Goal: Find contact information: Find contact information

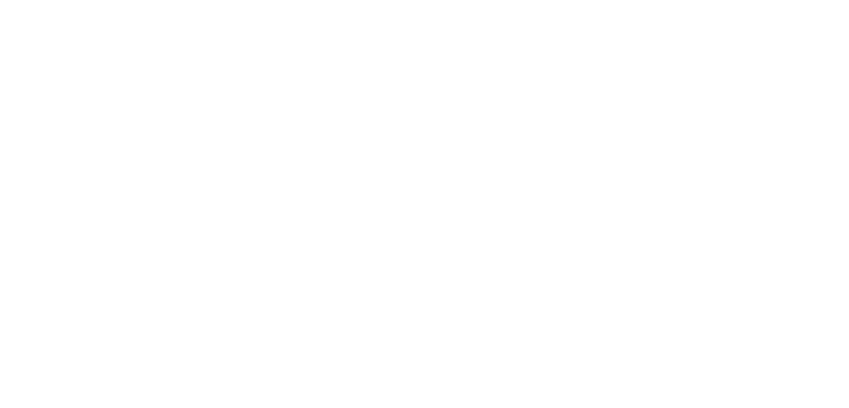
select select "*"
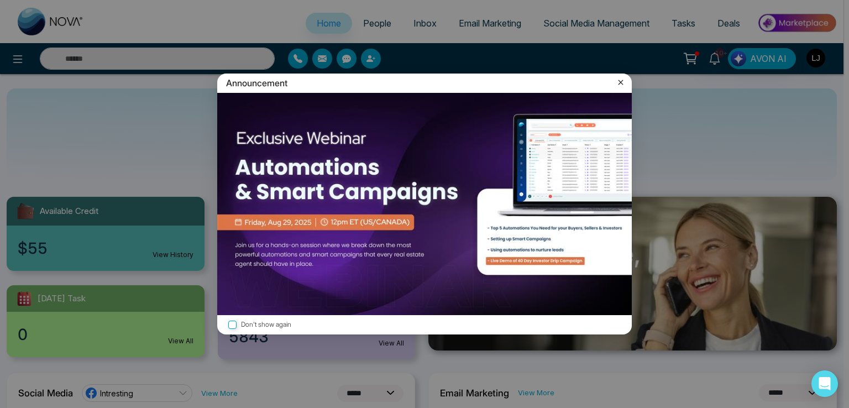
click at [626, 75] on div "Announcement" at bounding box center [424, 83] width 415 height 19
click at [621, 84] on icon at bounding box center [620, 82] width 11 height 11
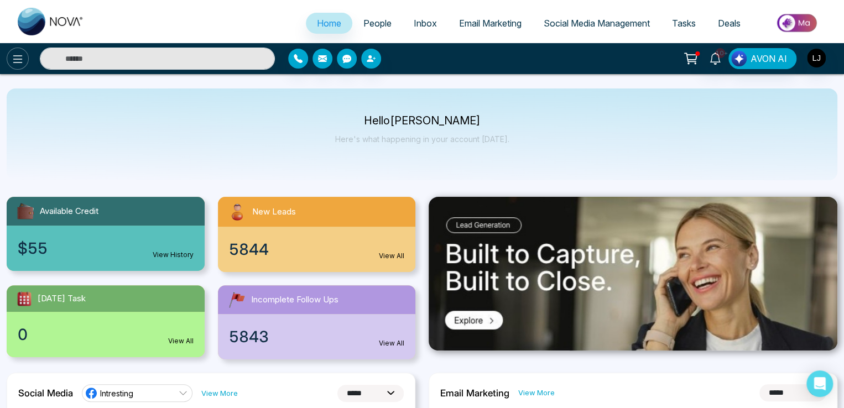
click at [18, 62] on icon at bounding box center [17, 59] width 9 height 8
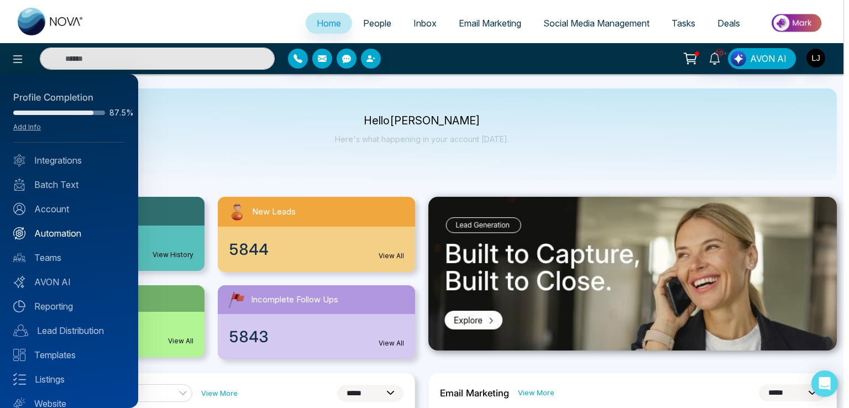
click at [78, 227] on link "Automation" at bounding box center [69, 233] width 112 height 13
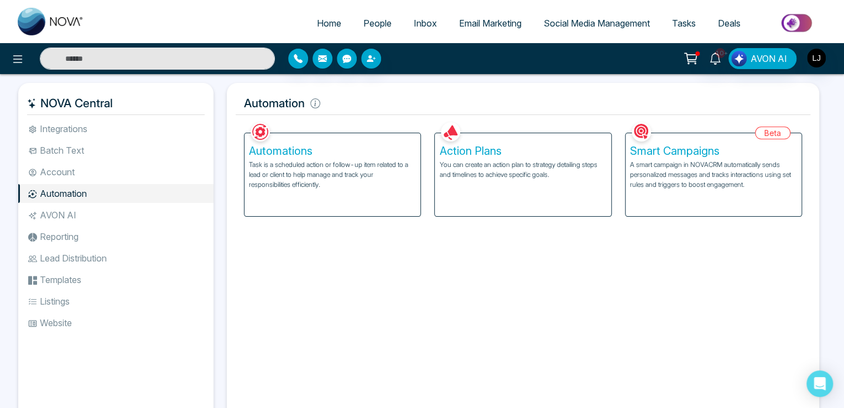
click at [661, 177] on p "A smart campaign in NOVACRM automatically sends personalized messages and track…" at bounding box center [713, 175] width 167 height 30
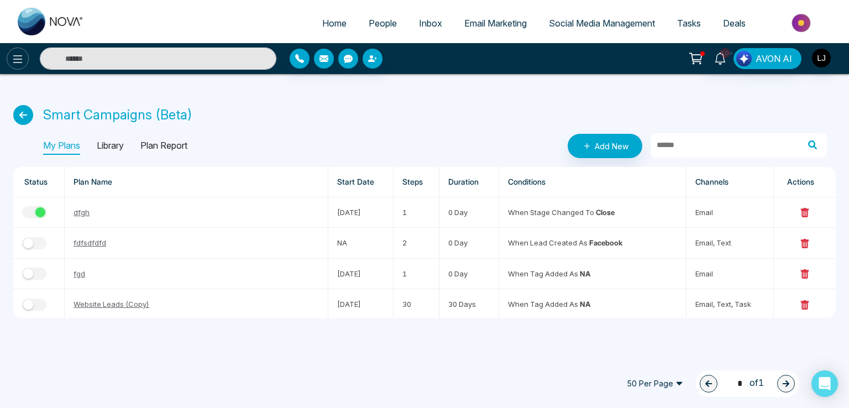
click at [19, 51] on button at bounding box center [18, 59] width 22 height 22
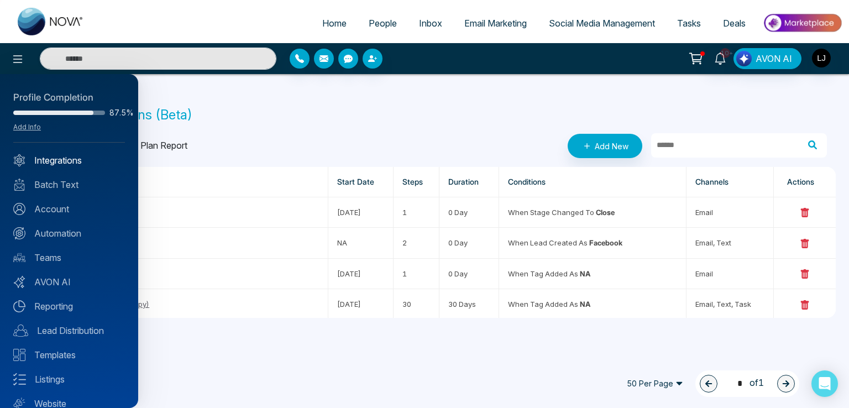
click at [59, 164] on link "Integrations" at bounding box center [69, 160] width 112 height 13
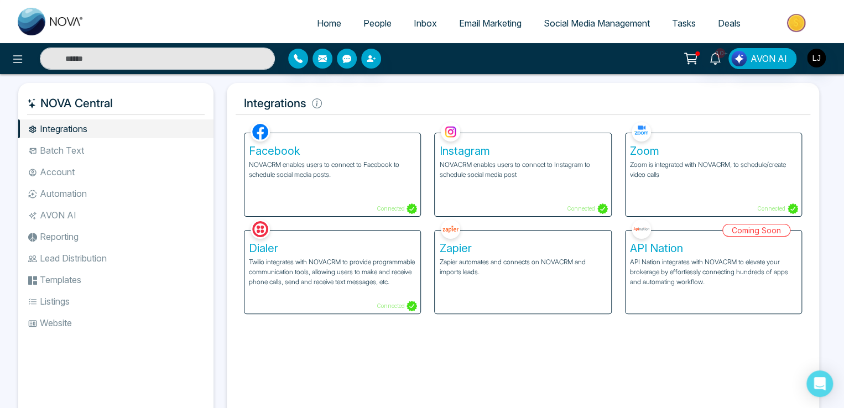
click at [661, 173] on p "Zoom is integrated with NOVACRM, to schedule/create video calls" at bounding box center [713, 170] width 167 height 20
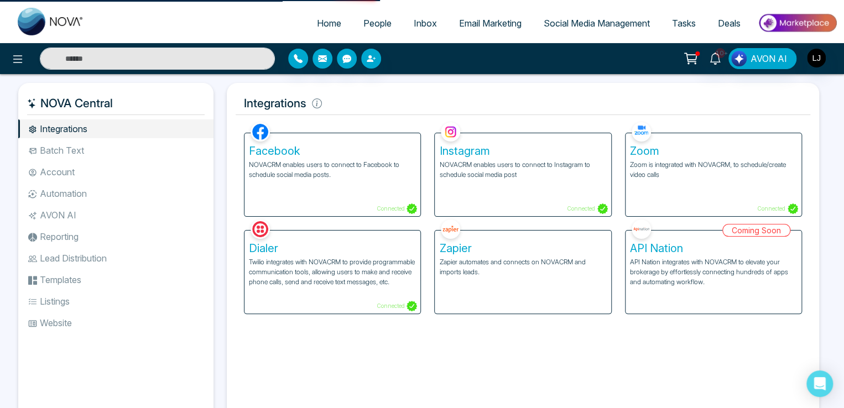
click at [674, 171] on p "Zoom is integrated with NOVACRM, to schedule/create video calls" at bounding box center [713, 170] width 167 height 20
click at [783, 204] on p "Connected" at bounding box center [777, 208] width 41 height 11
click at [673, 166] on p "Zoom is integrated with NOVACRM, to schedule/create video calls" at bounding box center [713, 170] width 167 height 20
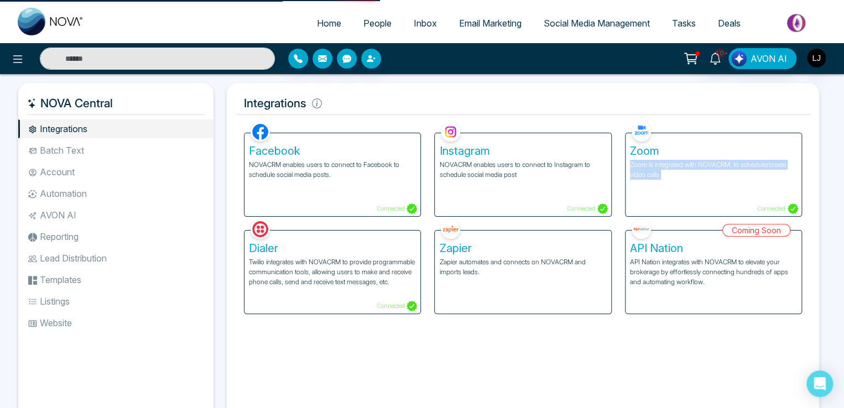
click at [673, 166] on p "Zoom is integrated with NOVACRM, to schedule/create video calls" at bounding box center [713, 170] width 167 height 20
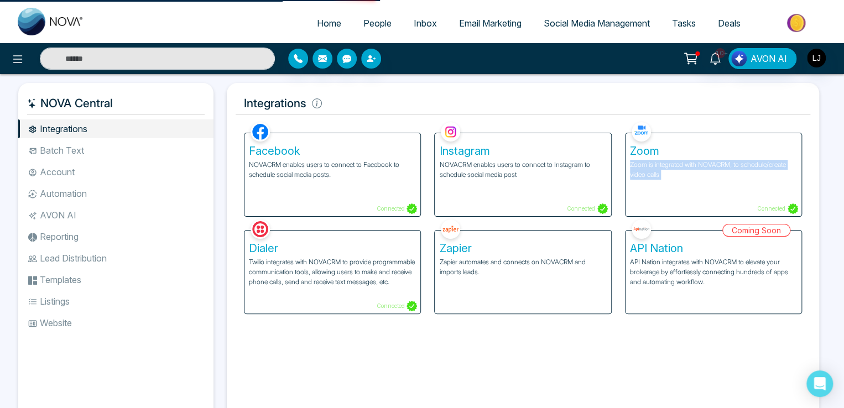
click at [673, 166] on p "Zoom is integrated with NOVACRM, to schedule/create video calls" at bounding box center [713, 170] width 167 height 20
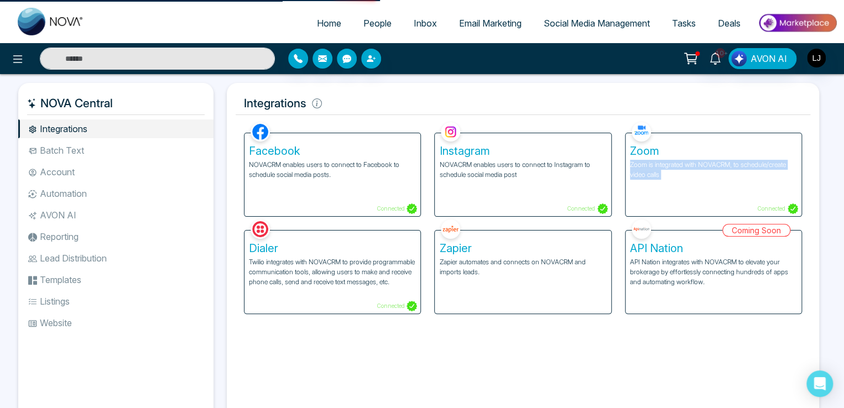
click at [673, 166] on p "Zoom is integrated with NOVACRM, to schedule/create video calls" at bounding box center [713, 170] width 167 height 20
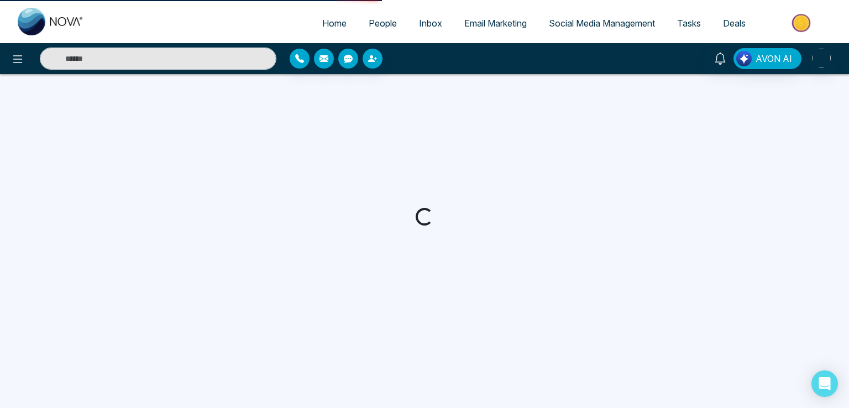
click at [673, 166] on div "Home People Inbox Email Marketing Social Media Management Tasks Deals AVON AI" at bounding box center [424, 204] width 849 height 408
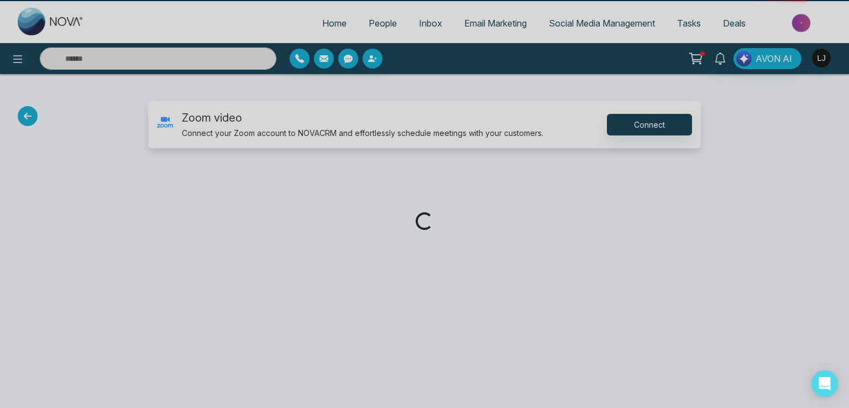
click at [673, 166] on div "Loading..." at bounding box center [424, 204] width 849 height 408
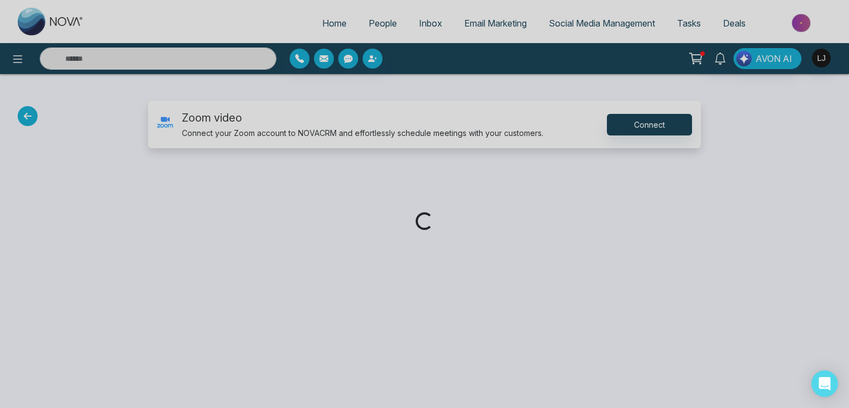
click at [673, 166] on div "Loading..." at bounding box center [424, 204] width 849 height 408
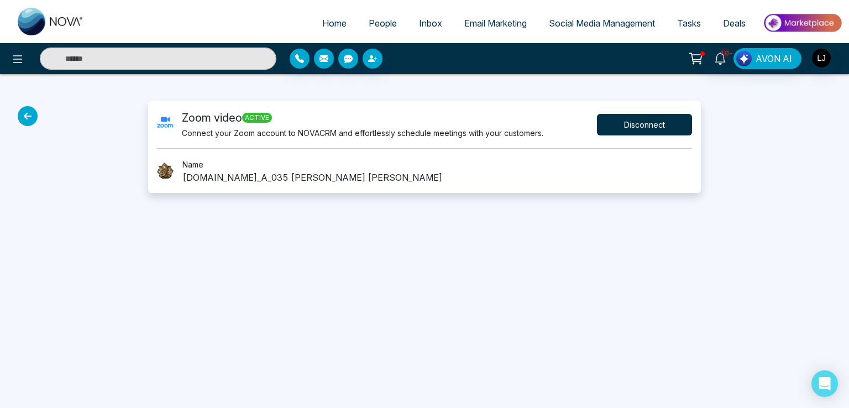
click at [652, 124] on button "Disconnect" at bounding box center [644, 125] width 95 height 22
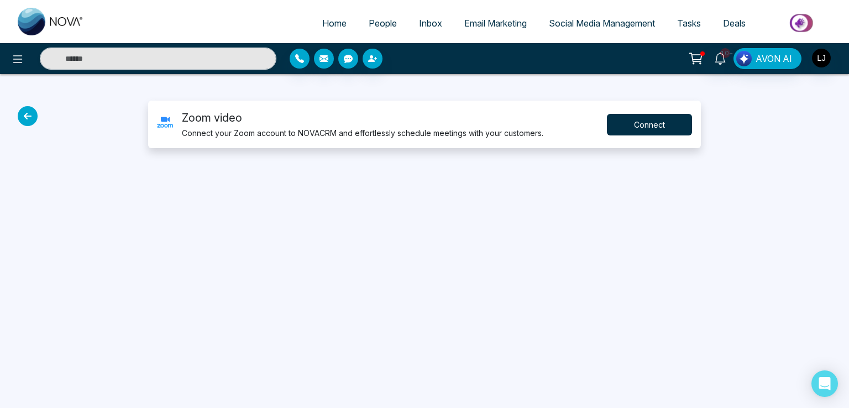
click at [646, 122] on button "Connect" at bounding box center [649, 125] width 85 height 22
click at [651, 112] on div "Zoom video Connect your Zoom account to NOVACRM and effortlessly schedule meeti…" at bounding box center [424, 124] width 535 height 30
click at [652, 125] on button "Connect" at bounding box center [649, 125] width 85 height 22
click at [627, 121] on button "Connect" at bounding box center [649, 125] width 85 height 22
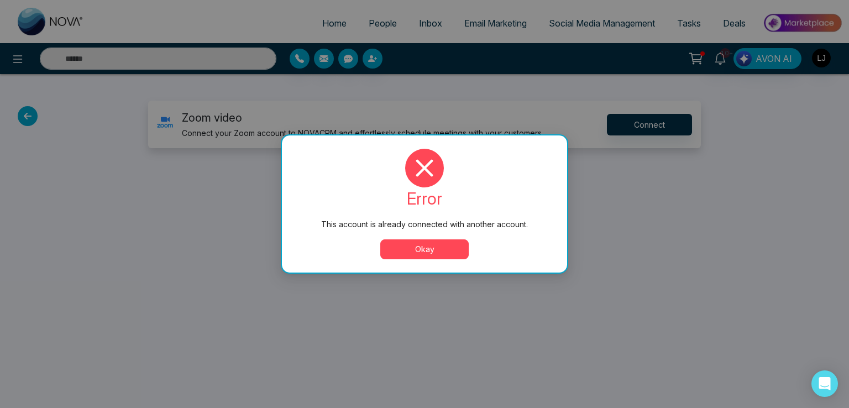
click at [404, 245] on button "Okay" at bounding box center [424, 249] width 88 height 20
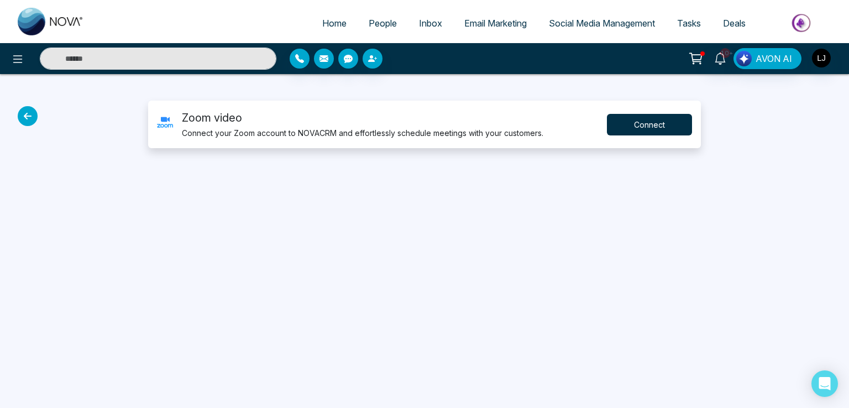
click at [646, 131] on button "Connect" at bounding box center [649, 125] width 85 height 22
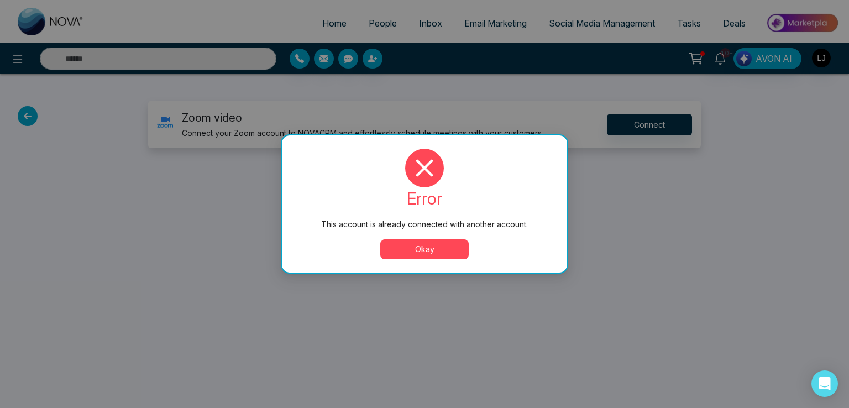
click at [426, 255] on button "Okay" at bounding box center [424, 249] width 88 height 20
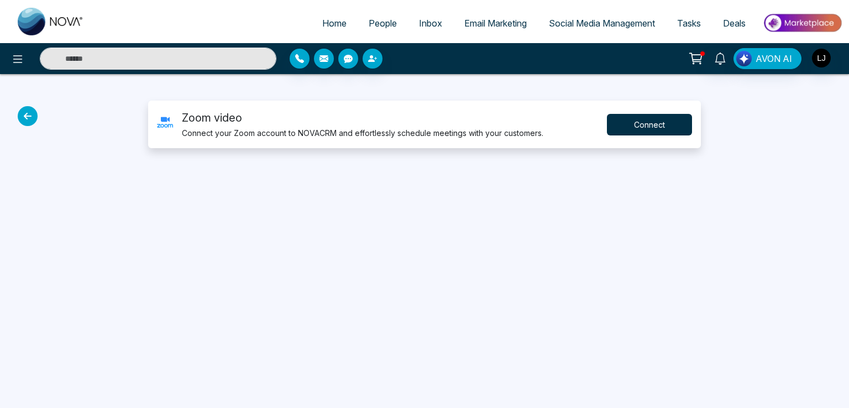
click at [661, 121] on button "Connect" at bounding box center [649, 125] width 85 height 22
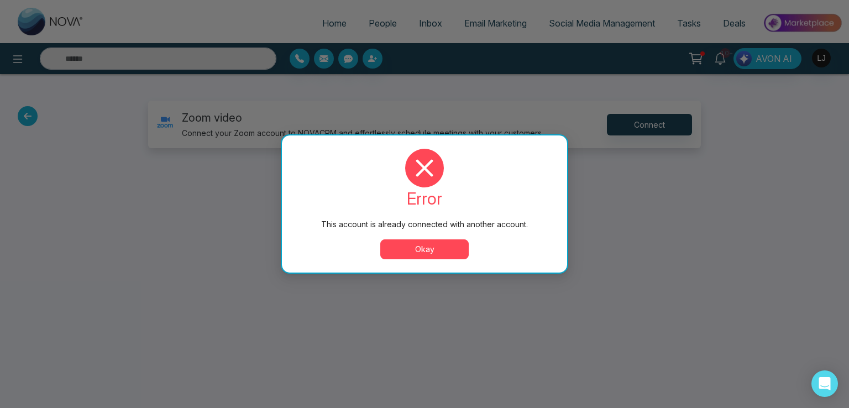
click at [410, 249] on button "Okay" at bounding box center [424, 249] width 88 height 20
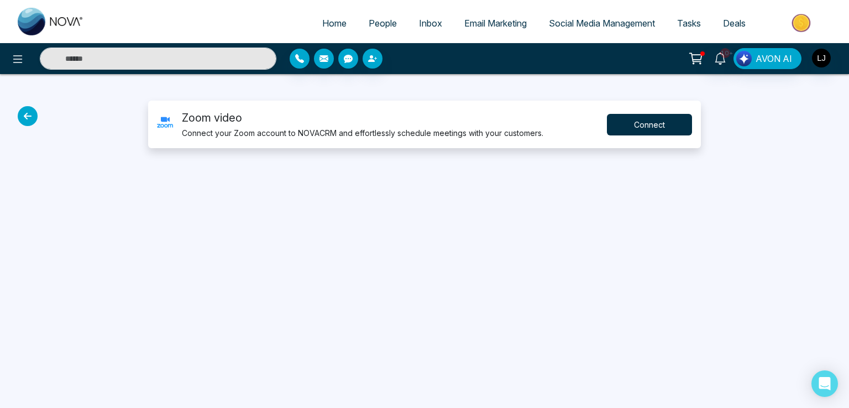
click at [636, 126] on button "Connect" at bounding box center [649, 125] width 85 height 22
click at [410, 244] on div "Home People Inbox Email Marketing Social Media Management Tasks Deals 10+ AVON …" at bounding box center [424, 204] width 849 height 408
click at [607, 131] on button "Connect" at bounding box center [649, 125] width 85 height 22
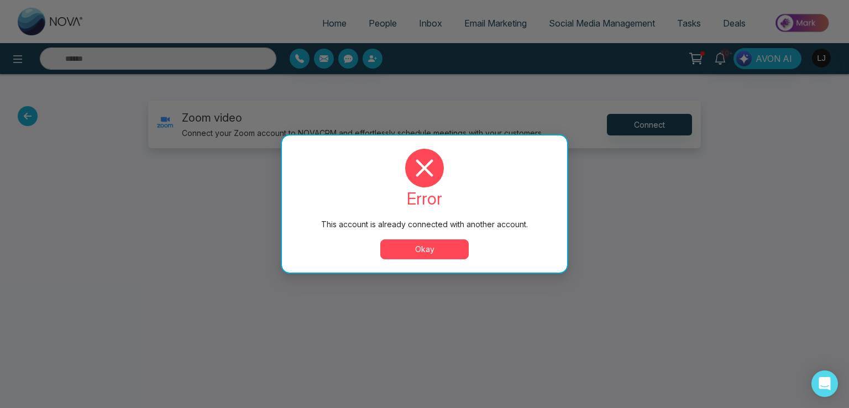
click at [425, 250] on button "Okay" at bounding box center [424, 249] width 88 height 20
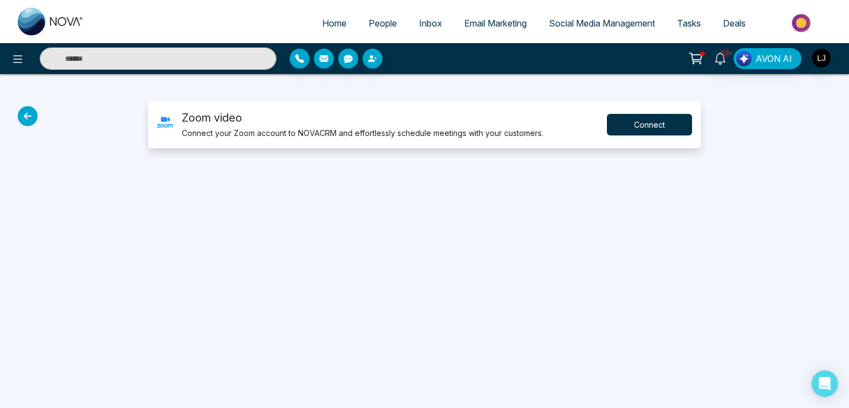
click at [624, 125] on button "Connect" at bounding box center [649, 125] width 85 height 22
click at [647, 124] on button "Connect" at bounding box center [649, 125] width 85 height 22
click at [644, 127] on button "Connect" at bounding box center [649, 125] width 85 height 22
click at [575, 22] on span "Social Media Management" at bounding box center [602, 23] width 106 height 11
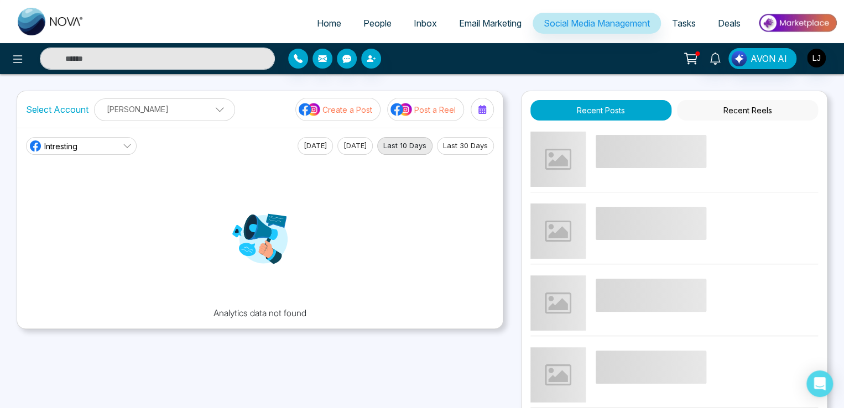
click at [151, 98] on div "Lokesh Joshi Lokesh Joshi Add Social Accounts" at bounding box center [164, 109] width 141 height 23
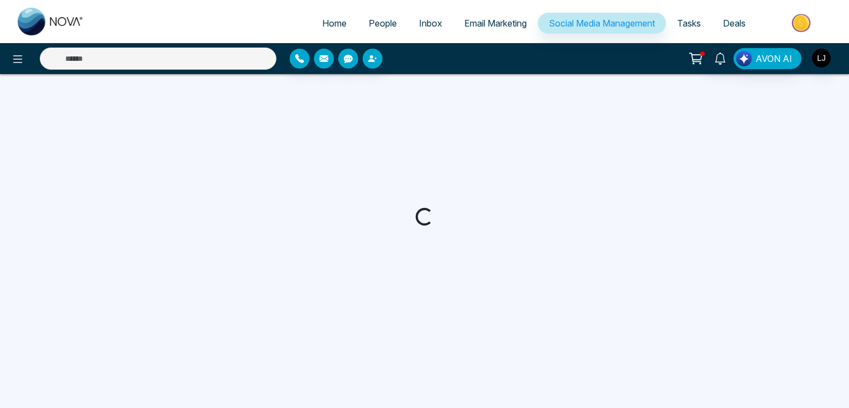
click at [423, 213] on div at bounding box center [424, 217] width 24 height 24
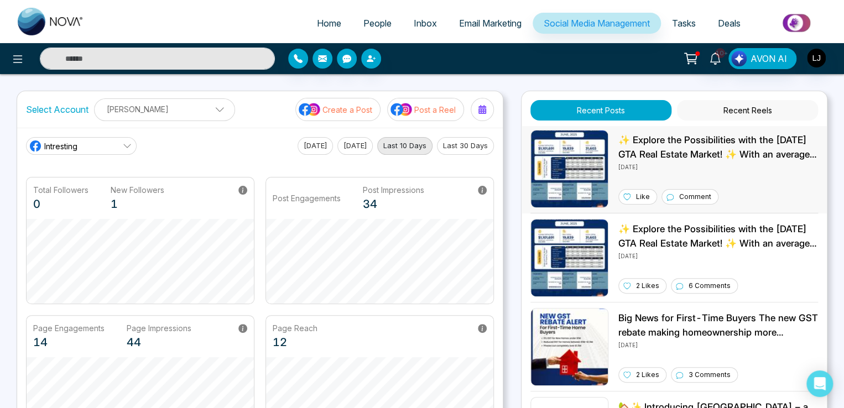
scroll to position [111, 0]
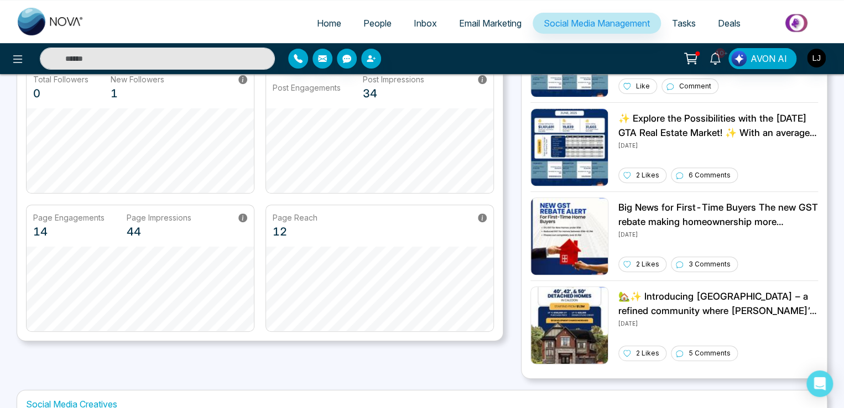
click at [368, 18] on span "People" at bounding box center [377, 23] width 28 height 11
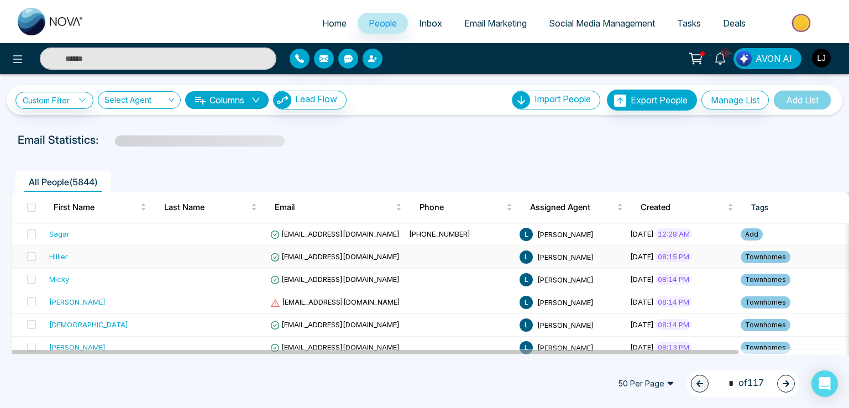
click at [59, 246] on td "Hillier" at bounding box center [100, 257] width 111 height 23
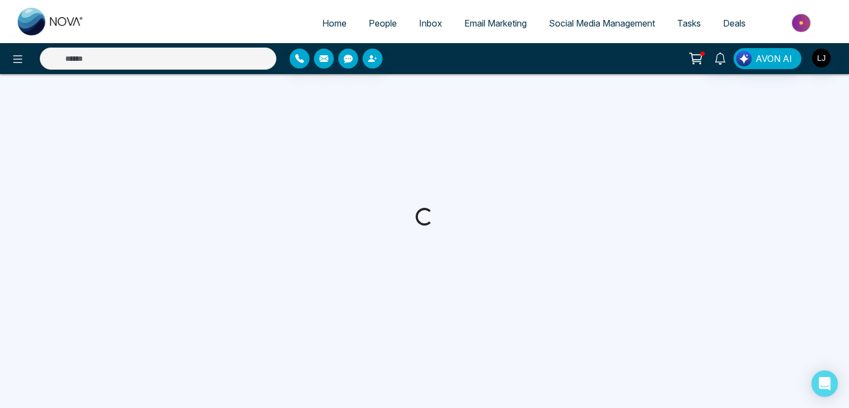
click at [379, 12] on ul "Home People Inbox Email Marketing Social Media Management Tasks Deals" at bounding box center [468, 24] width 747 height 30
click at [374, 22] on span "People" at bounding box center [383, 23] width 28 height 11
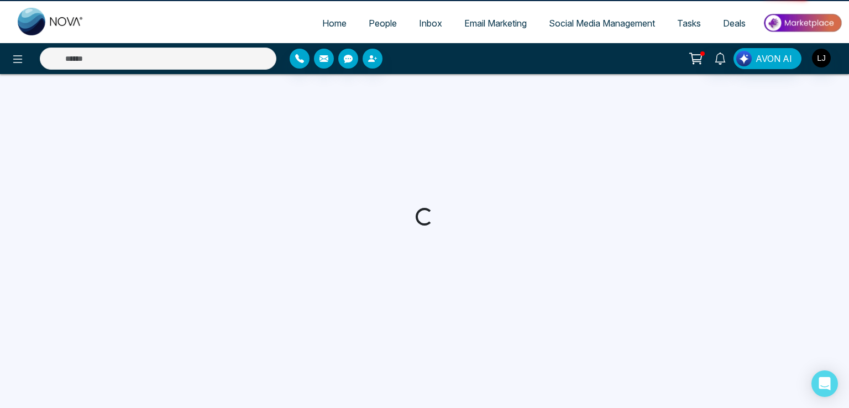
click at [374, 22] on span "People" at bounding box center [383, 23] width 28 height 11
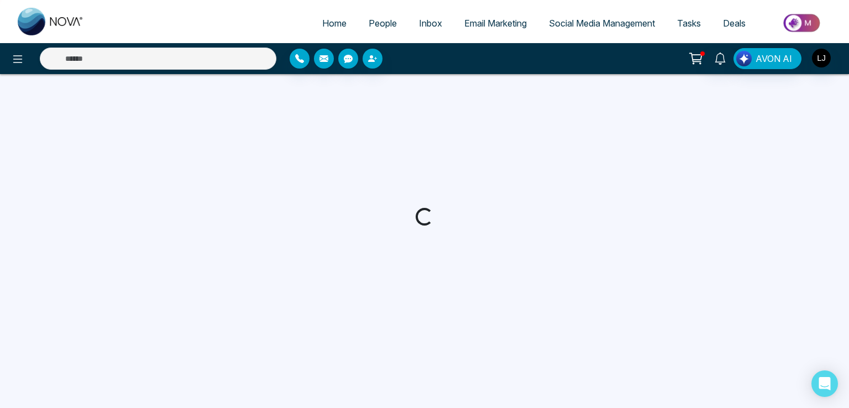
click at [374, 22] on span "People" at bounding box center [383, 23] width 28 height 11
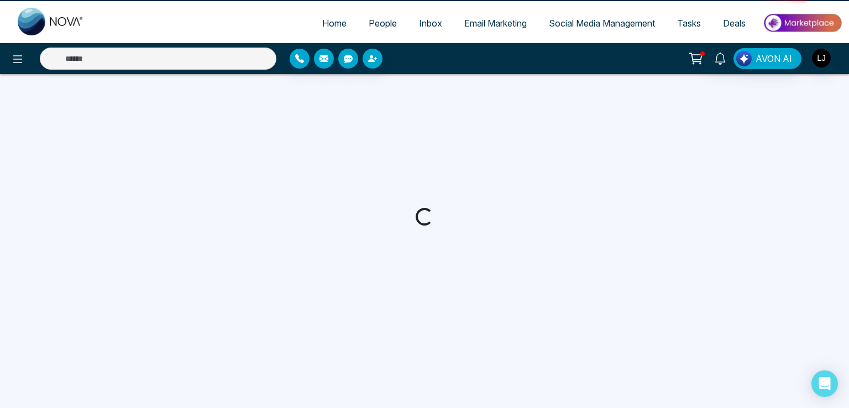
click at [374, 22] on span "People" at bounding box center [383, 23] width 28 height 11
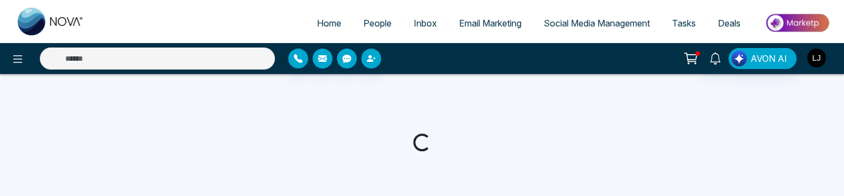
click at [815, 60] on img "button" at bounding box center [816, 58] width 19 height 19
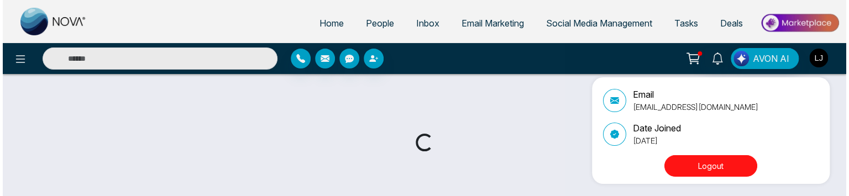
scroll to position [72, 0]
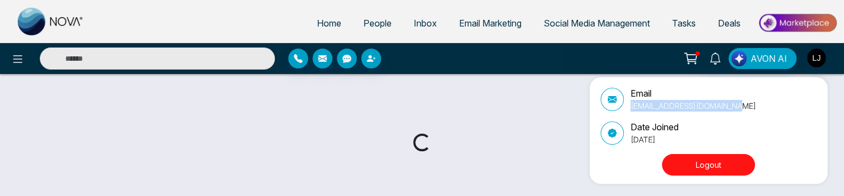
drag, startPoint x: 739, startPoint y: 106, endPoint x: 627, endPoint y: 107, distance: 111.7
click at [627, 107] on div "Email lokeshjoshi6454@gmail.com" at bounding box center [708, 99] width 216 height 25
copy p "lokeshjoshi6454@gmail.com"
